Goal: Information Seeking & Learning: Learn about a topic

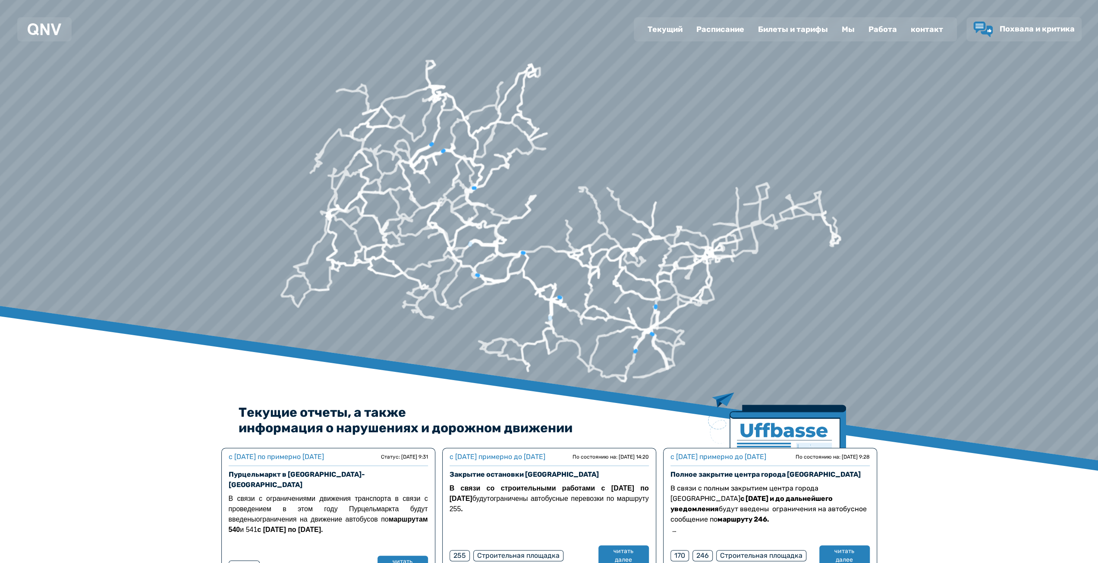
click at [747, 6] on div at bounding box center [554, 68] width 2120 height 1212
click at [877, 33] on font "Работа" at bounding box center [882, 29] width 28 height 9
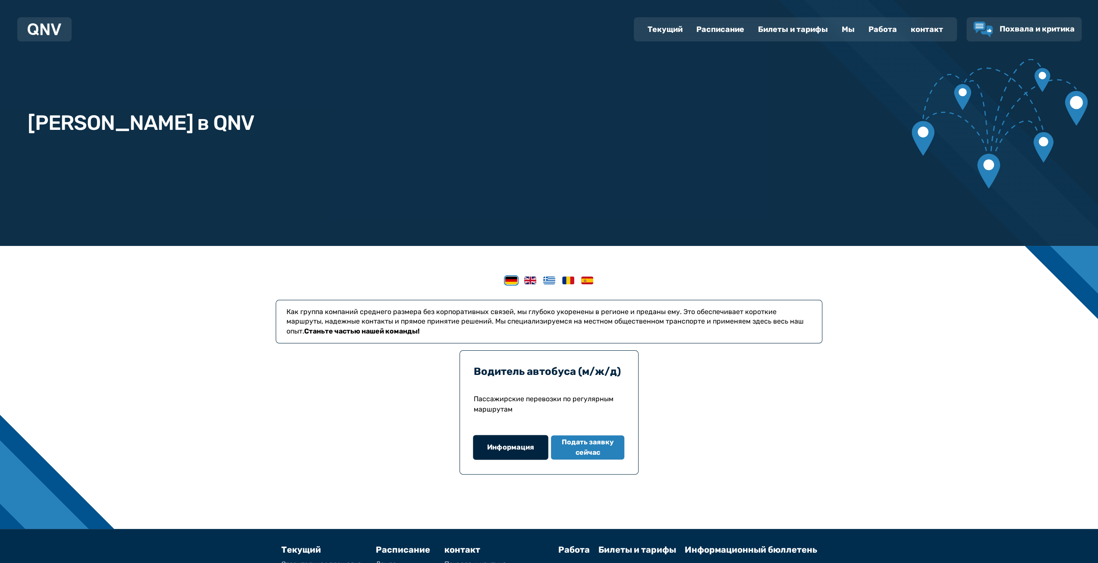
click at [511, 453] on button "Информация" at bounding box center [510, 447] width 75 height 25
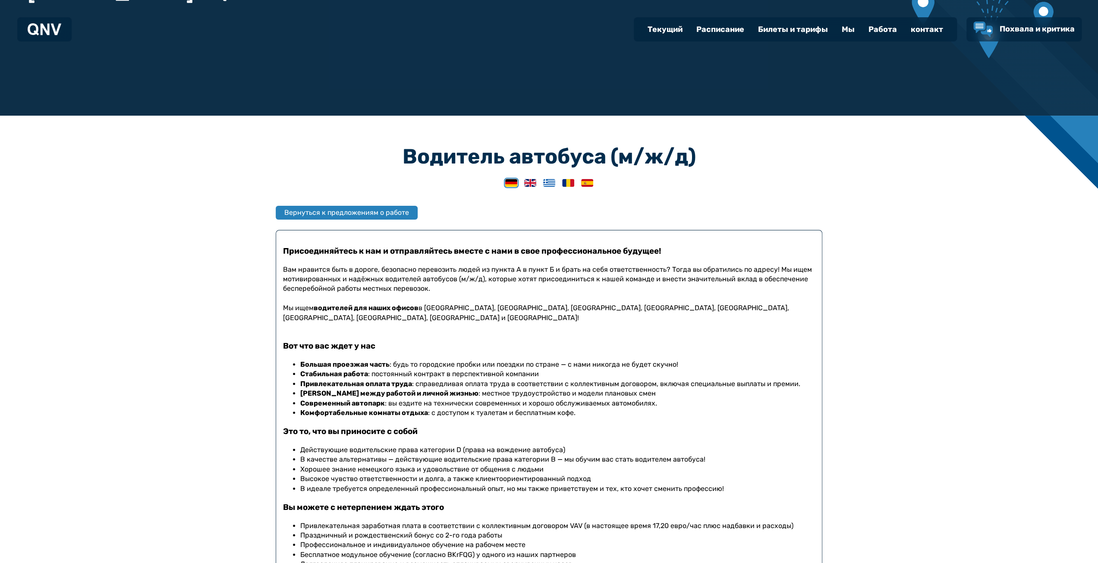
scroll to position [173, 0]
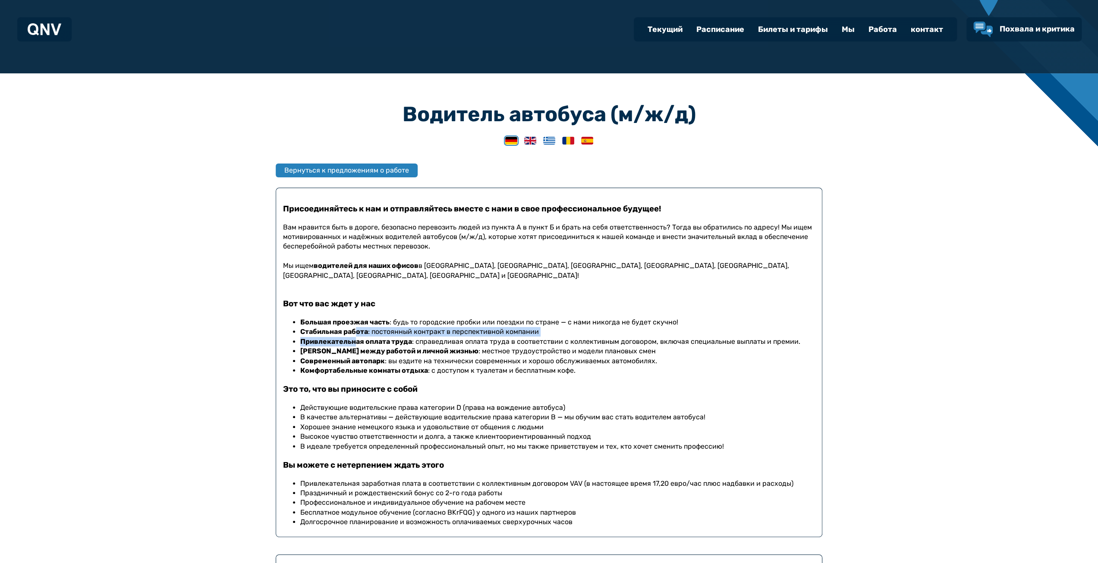
drag, startPoint x: 354, startPoint y: 331, endPoint x: 357, endPoint y: 340, distance: 8.7
click at [357, 340] on ul "Большая проезжая часть : будь то городские пробки или поездки по стране — с нам…" at bounding box center [554, 347] width 522 height 58
click at [208, 386] on div "Водитель автобуса (м/ж/д) Вернуться к предложениям о работе Присоединяйтесь к н…" at bounding box center [549, 375] width 1098 height 605
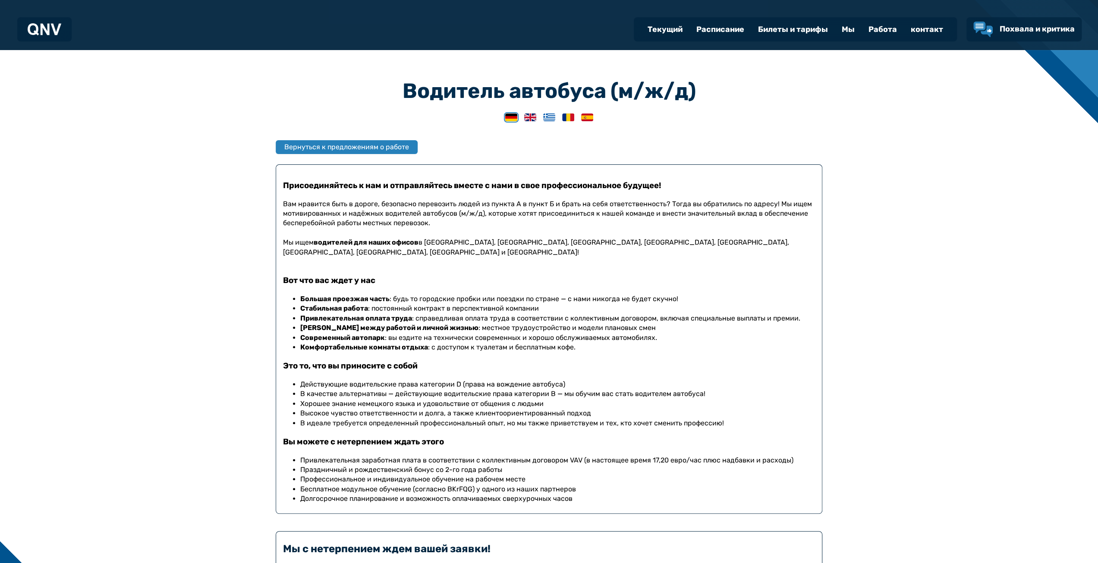
scroll to position [216, 0]
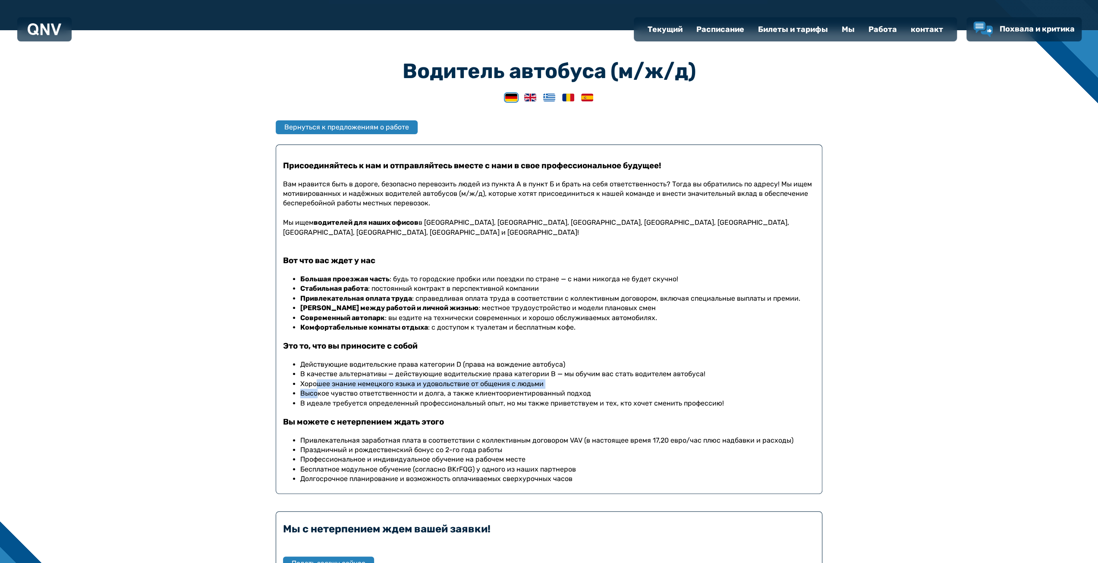
drag, startPoint x: 317, startPoint y: 384, endPoint x: 318, endPoint y: 395, distance: 11.3
click at [318, 395] on ul "Действующие водительские права категории D (права на вождение автобуса) В качес…" at bounding box center [554, 384] width 522 height 48
click at [323, 416] on h3 "Вы можете с нетерпением ждать этого" at bounding box center [549, 421] width 532 height 11
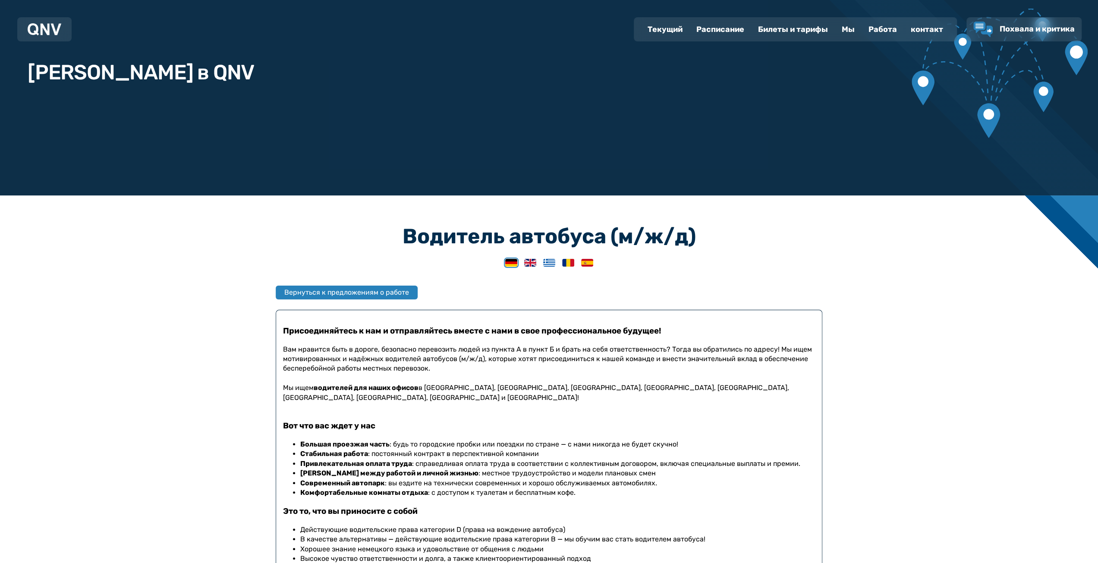
scroll to position [0, 0]
